Goal: Task Accomplishment & Management: Manage account settings

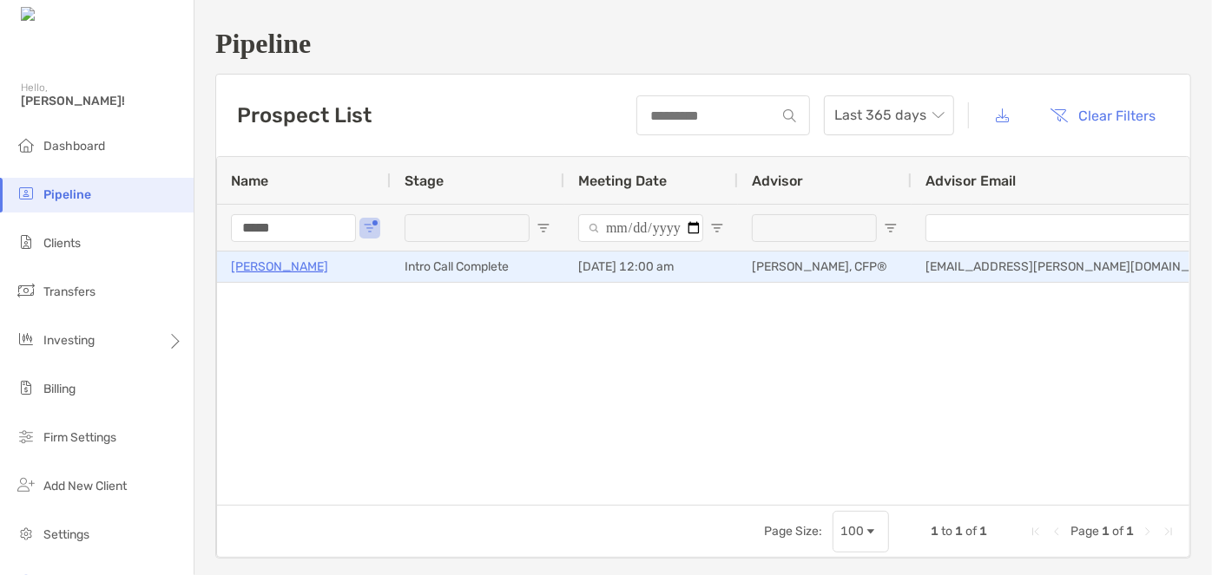
type input "*****"
click at [261, 266] on p "Arnie Lewis" at bounding box center [279, 267] width 97 height 22
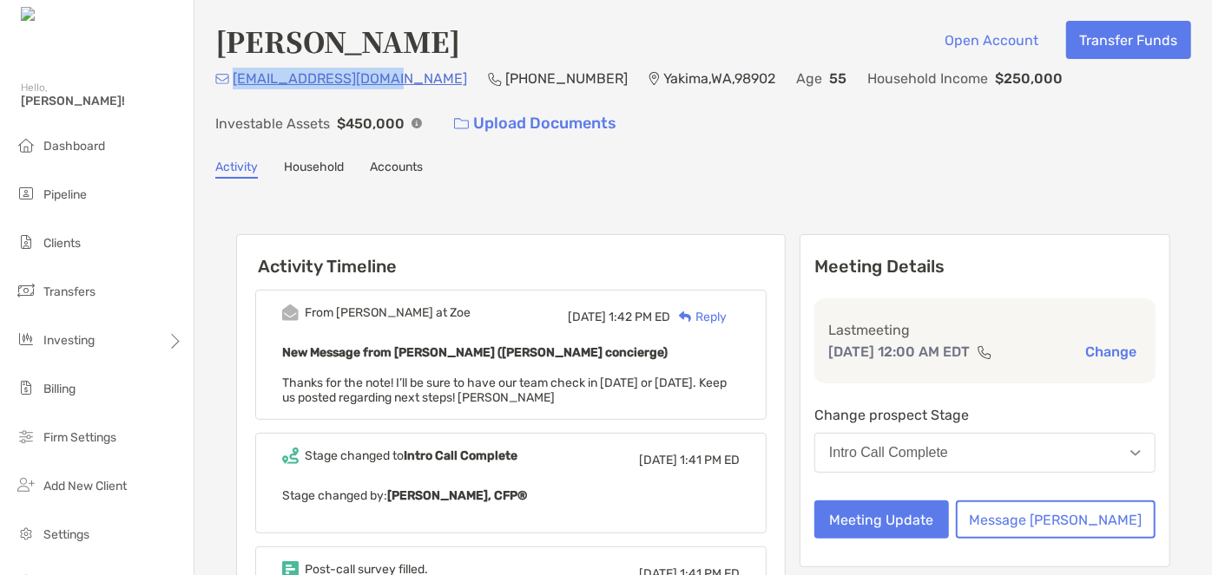
click at [234, 89] on div "[EMAIL_ADDRESS][DOMAIN_NAME] (360) 660-[GEOGRAPHIC_DATA] Age [DEMOGRAPHIC_DATA]…" at bounding box center [703, 105] width 976 height 75
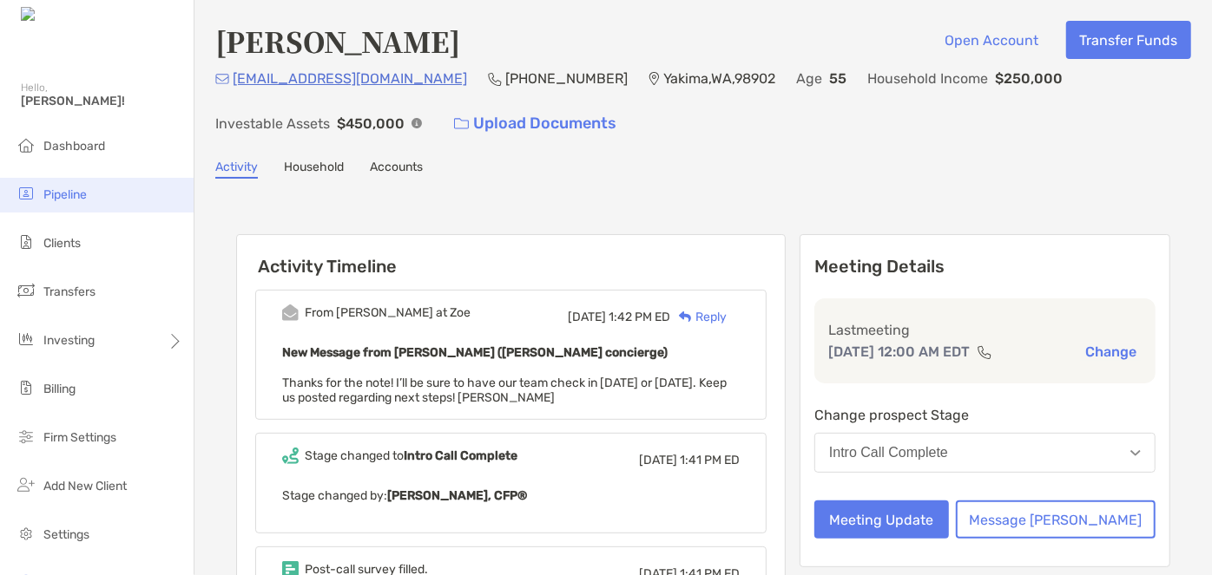
click at [74, 201] on li "Pipeline" at bounding box center [97, 195] width 194 height 35
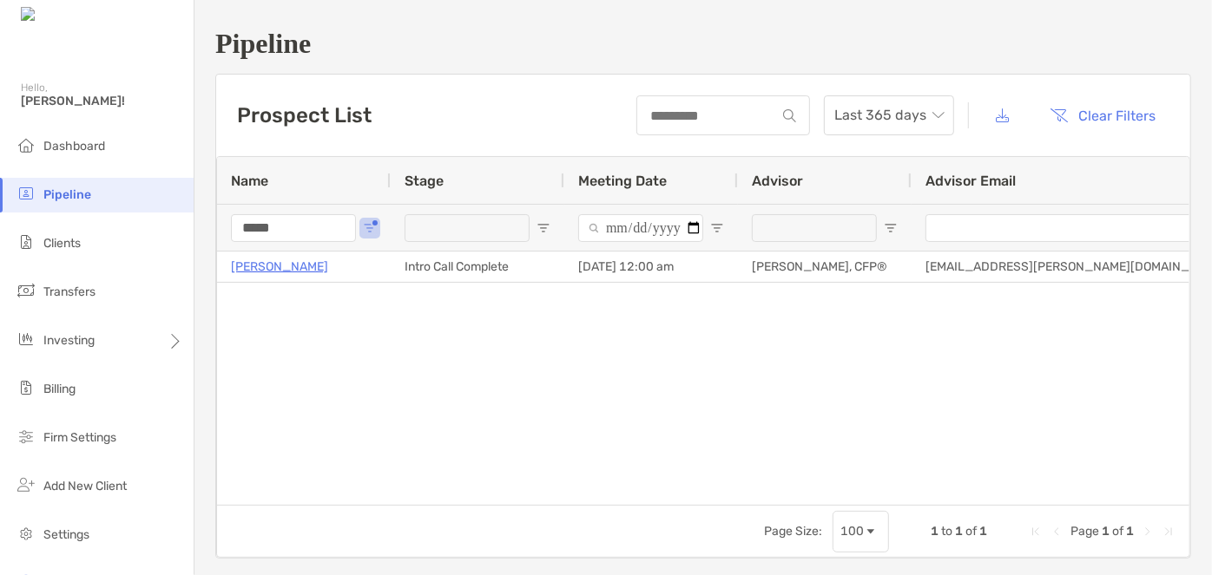
click at [292, 229] on input "*****" at bounding box center [293, 228] width 125 height 28
type input "*"
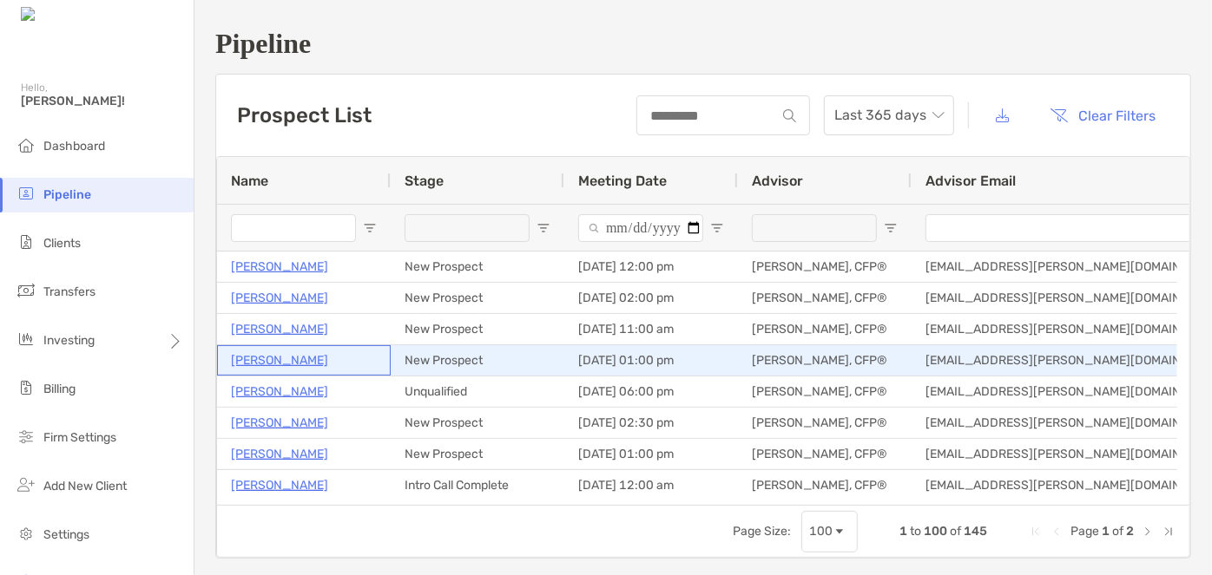
click at [296, 359] on p "[PERSON_NAME]" at bounding box center [279, 361] width 97 height 22
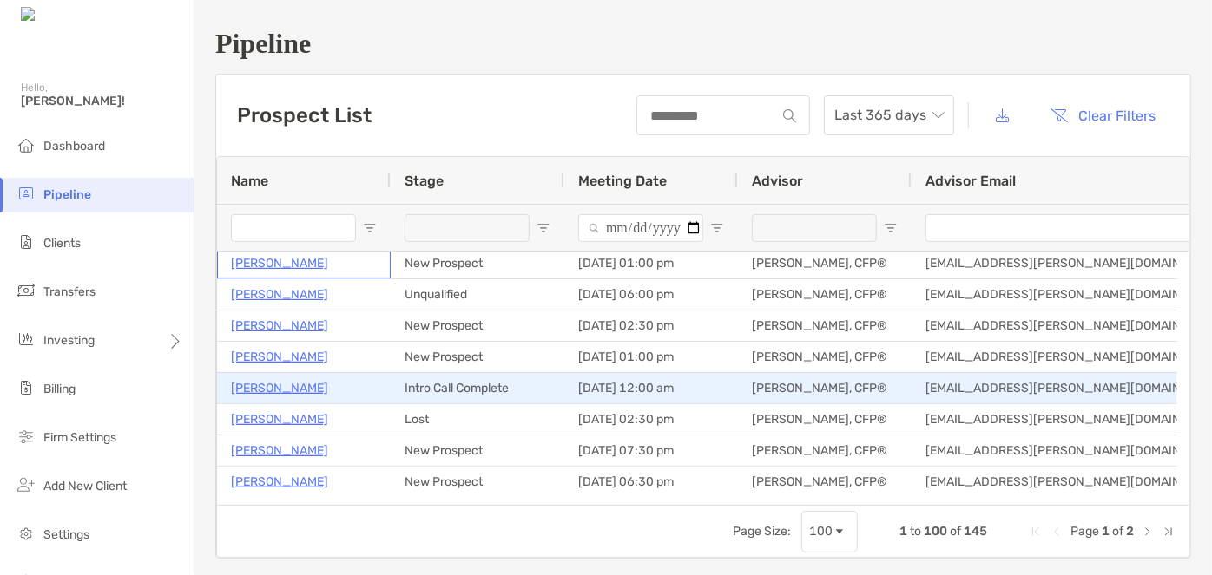
scroll to position [161, 0]
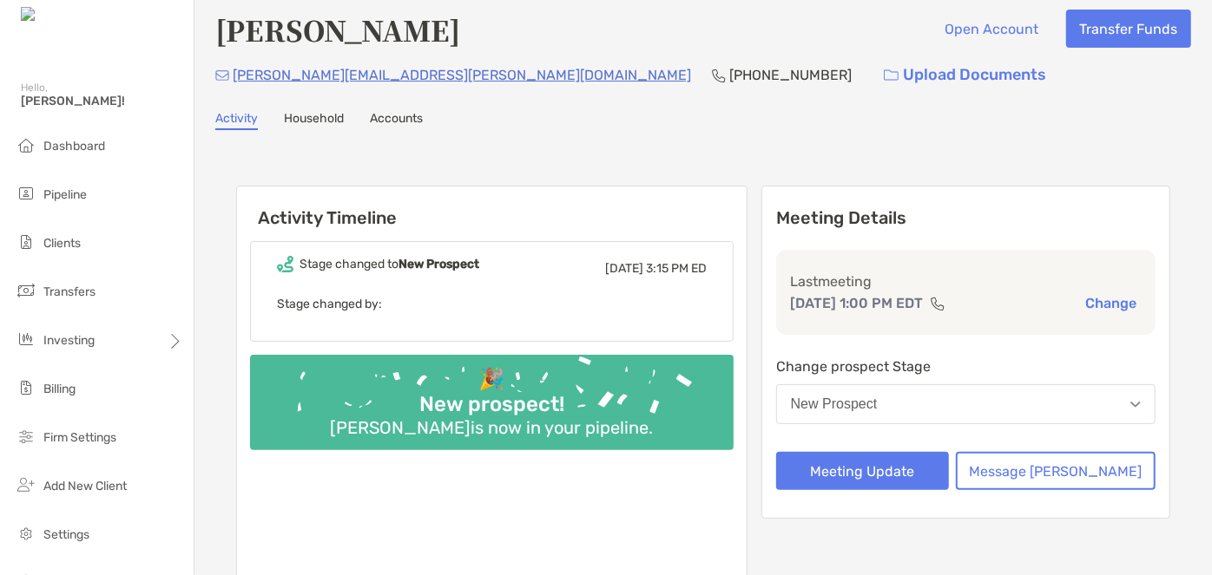
scroll to position [11, 0]
click at [873, 475] on button "Meeting Update" at bounding box center [862, 471] width 173 height 38
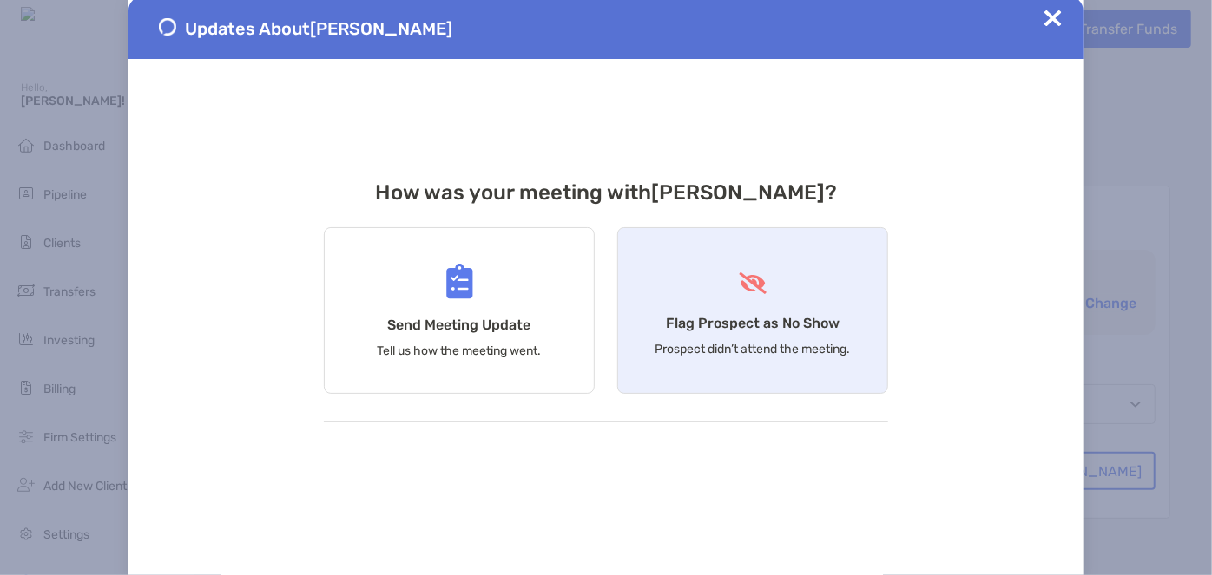
click at [700, 312] on div "Flag Prospect as No Show Prospect didn’t attend the meeting." at bounding box center [752, 310] width 271 height 167
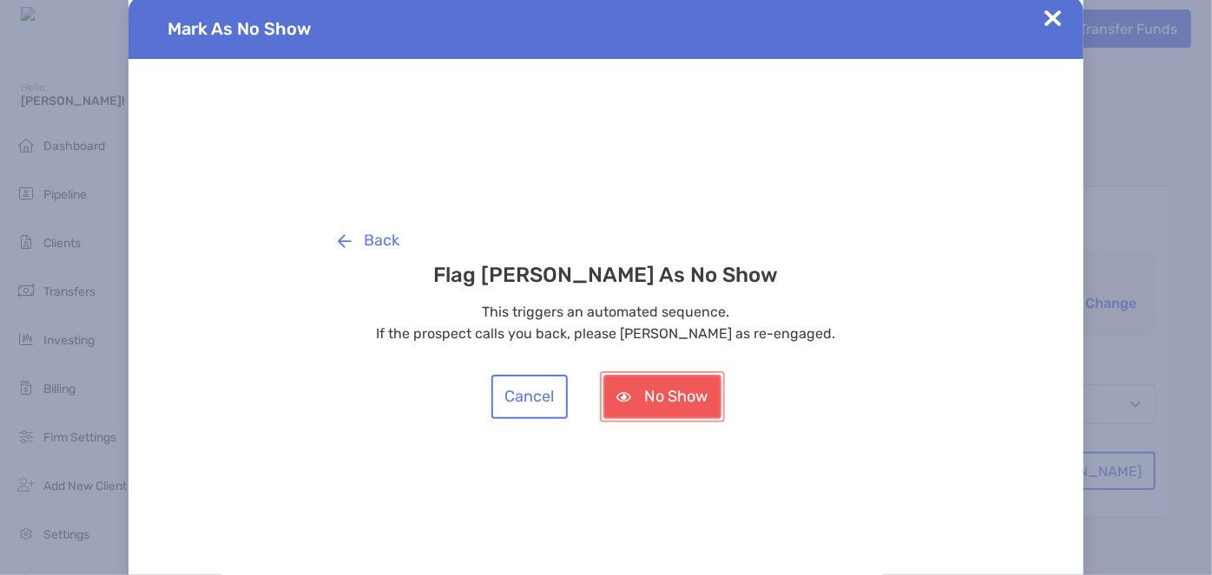
click at [676, 393] on button "No Show" at bounding box center [662, 397] width 118 height 44
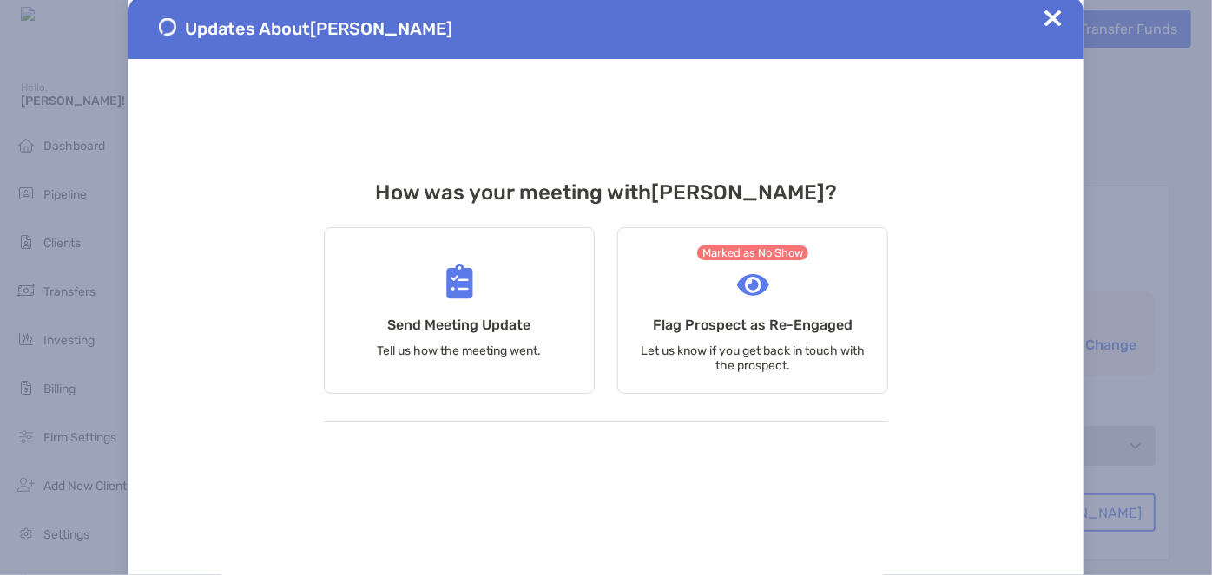
click at [1048, 30] on span at bounding box center [1052, 28] width 17 height 36
click at [1053, 19] on img at bounding box center [1052, 18] width 17 height 17
